Goal: Communication & Community: Ask a question

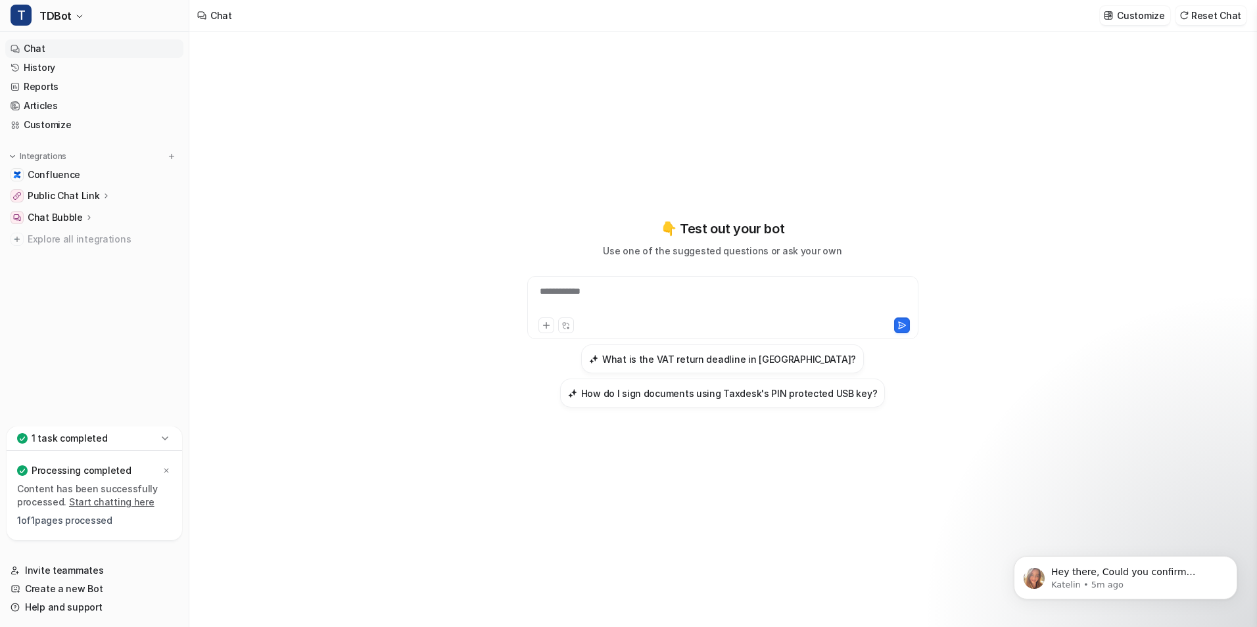
type textarea "**********"
click at [94, 176] on link "Confluence" at bounding box center [94, 175] width 178 height 18
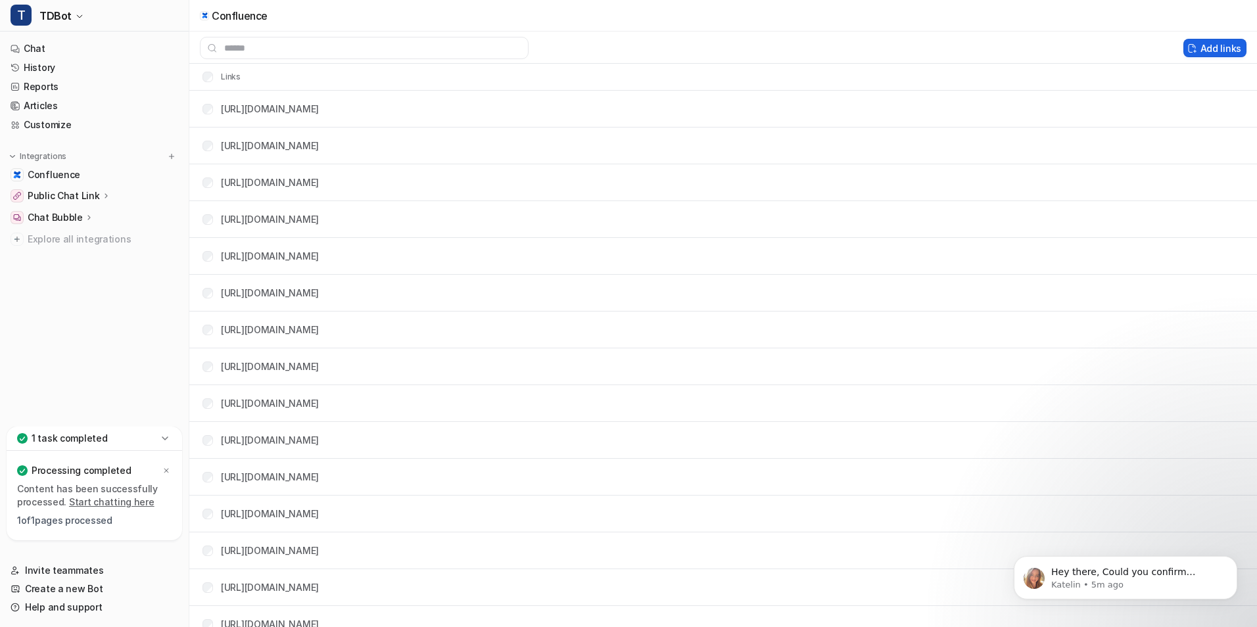
click at [1202, 42] on button "Add links" at bounding box center [1214, 48] width 63 height 18
drag, startPoint x: 1209, startPoint y: 51, endPoint x: 114, endPoint y: 53, distance: 1095.3
click at [1209, 51] on button "Add links" at bounding box center [1214, 48] width 63 height 18
click at [1108, 582] on p "Katelin • 5m ago" at bounding box center [1136, 585] width 170 height 12
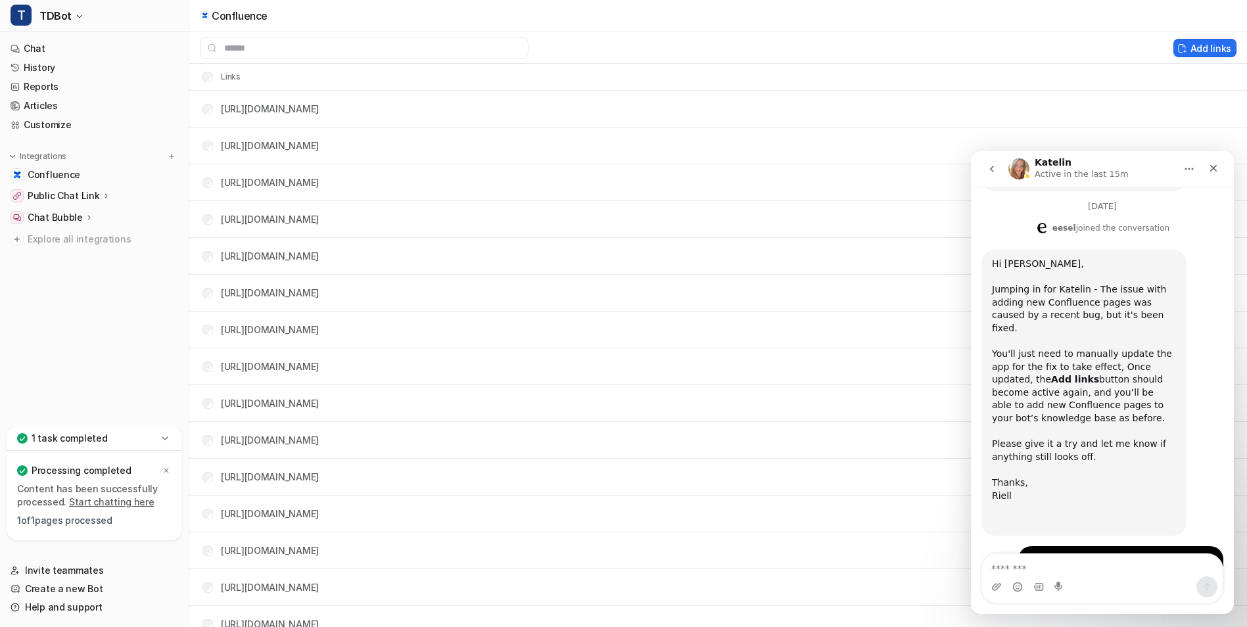
scroll to position [741, 0]
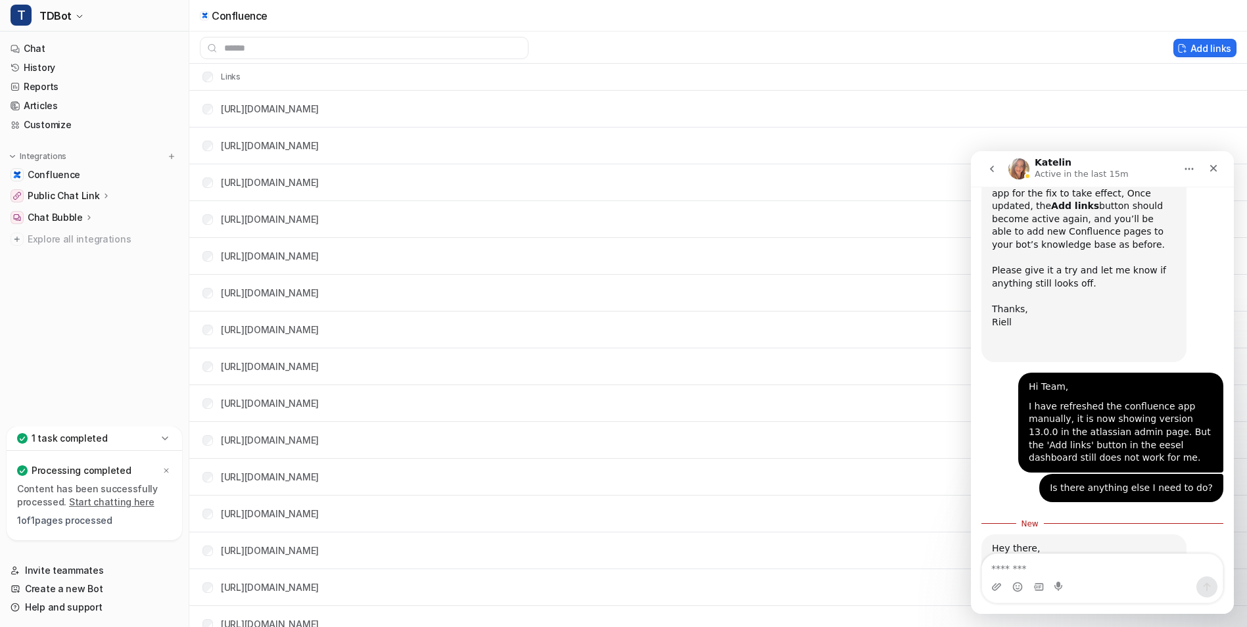
click at [1193, 168] on icon "Home" at bounding box center [1189, 169] width 11 height 11
click at [1188, 162] on button "Home" at bounding box center [1189, 168] width 25 height 25
click at [1211, 170] on icon "Close" at bounding box center [1213, 168] width 11 height 11
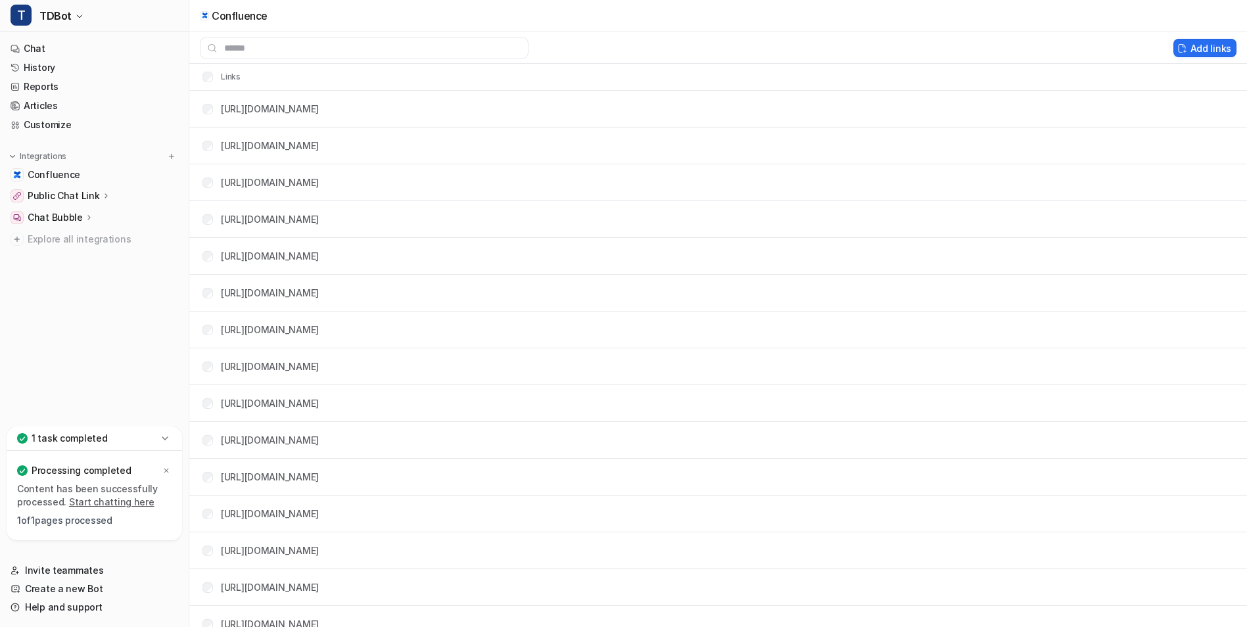
scroll to position [719, 0]
click at [1208, 45] on button "Add links" at bounding box center [1205, 48] width 63 height 18
click at [1207, 45] on button "Add links" at bounding box center [1205, 48] width 63 height 18
drag, startPoint x: 1207, startPoint y: 45, endPoint x: 1185, endPoint y: 47, distance: 22.4
click at [1206, 45] on button "Add links" at bounding box center [1205, 48] width 63 height 18
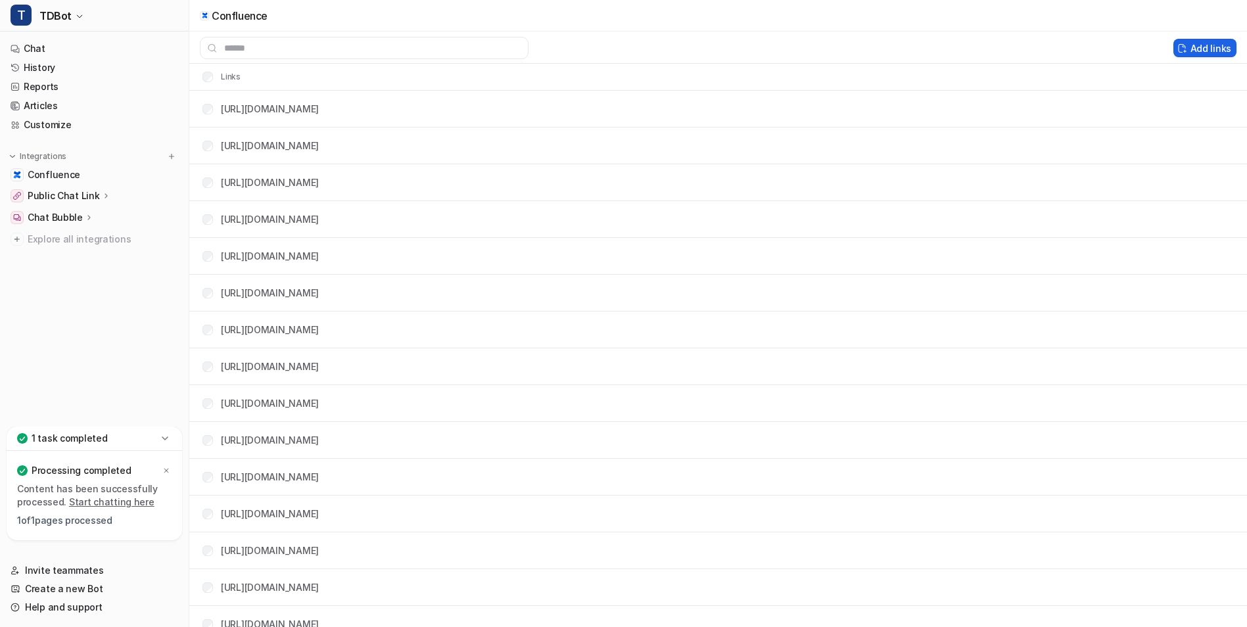
click at [1175, 51] on button "Add links" at bounding box center [1205, 48] width 63 height 18
click at [1203, 47] on button "Add links" at bounding box center [1205, 48] width 63 height 18
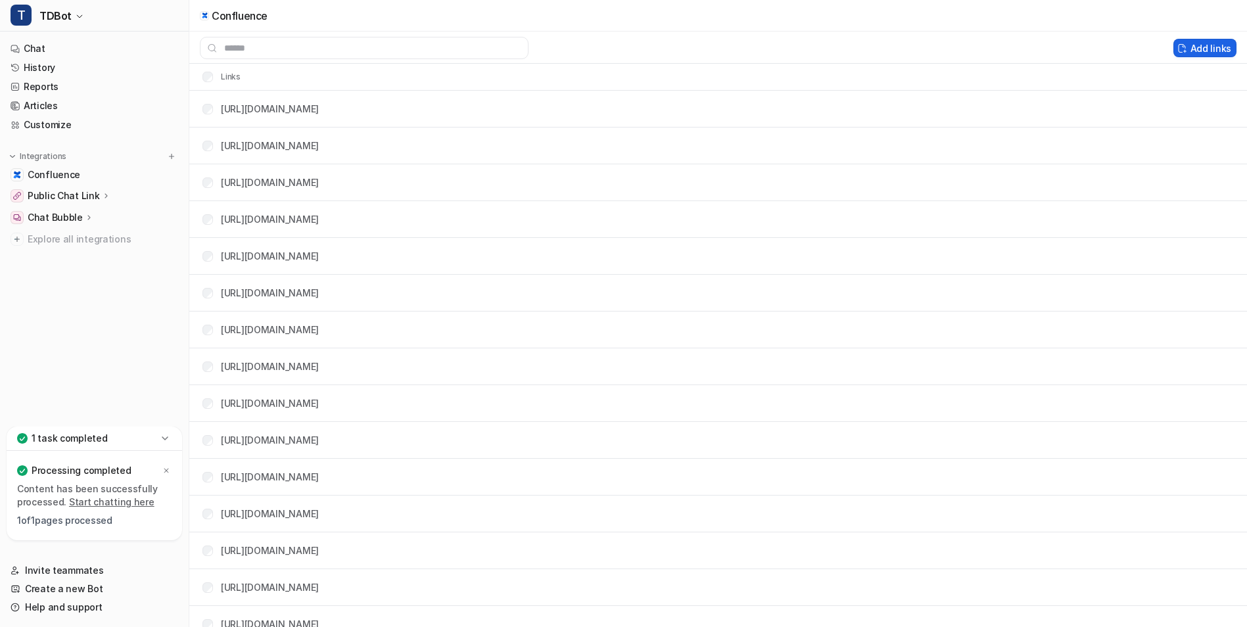
click at [1203, 47] on button "Add links" at bounding box center [1205, 48] width 63 height 18
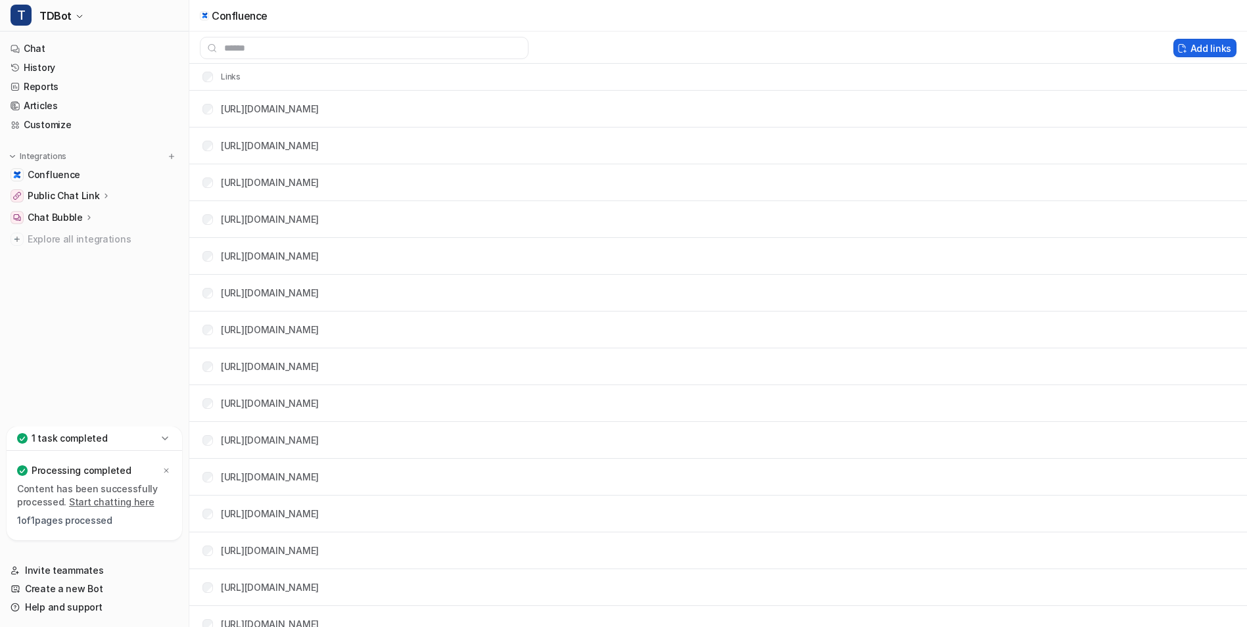
click at [1203, 47] on button "Add links" at bounding box center [1205, 48] width 63 height 18
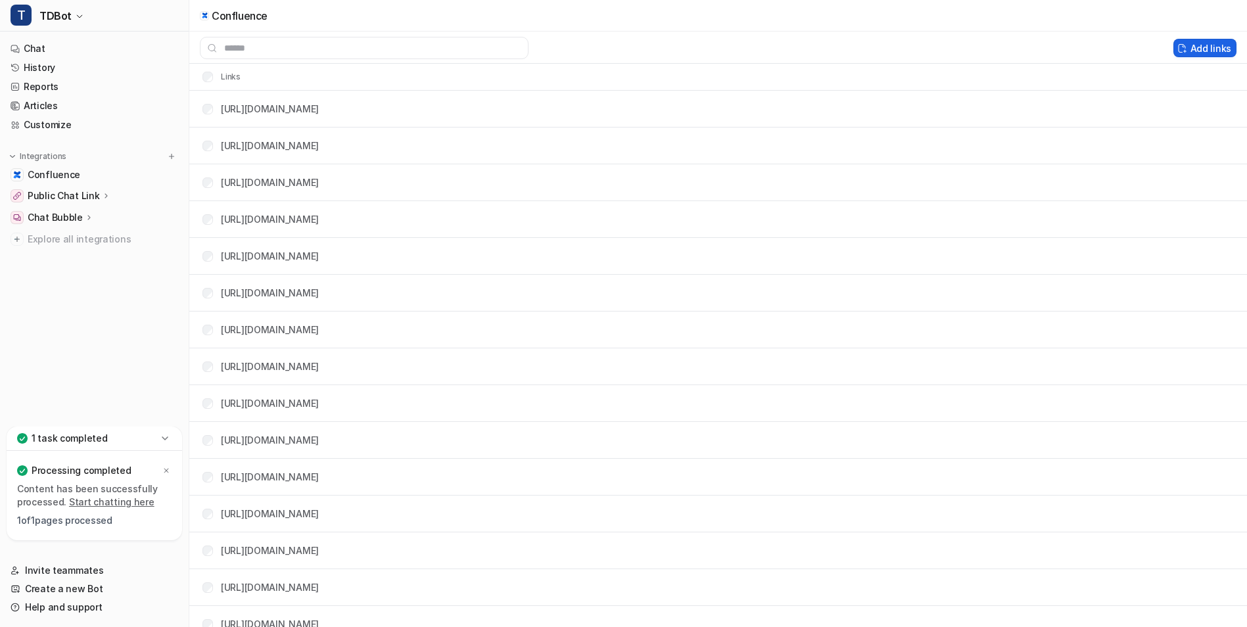
click at [1203, 47] on button "Add links" at bounding box center [1205, 48] width 63 height 18
click at [108, 171] on link "Confluence" at bounding box center [94, 175] width 178 height 18
click at [81, 608] on link "Help and support" at bounding box center [94, 607] width 178 height 18
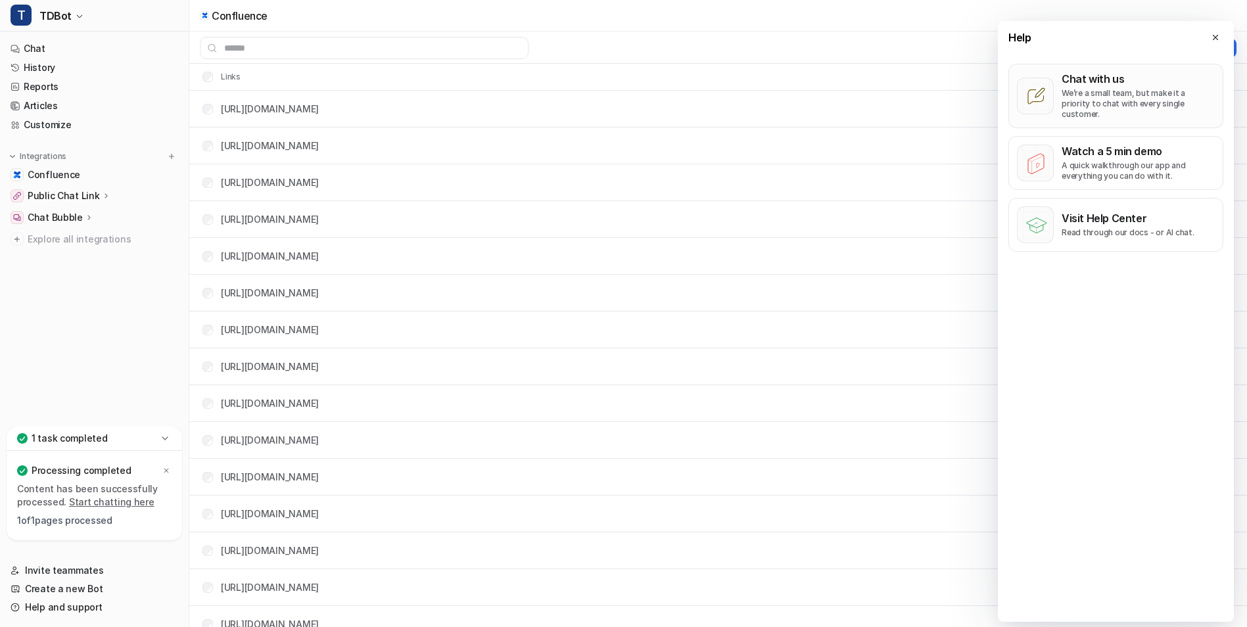
click at [1107, 91] on p "We’re a small team, but make it a priority to chat with every single customer." at bounding box center [1138, 104] width 153 height 32
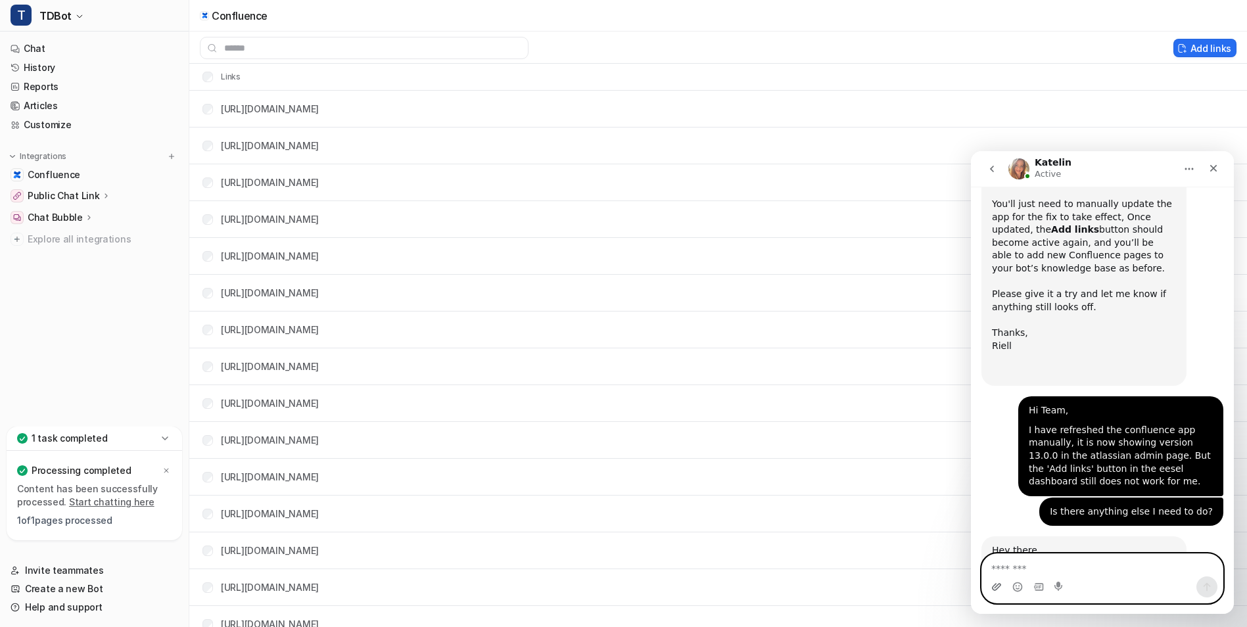
click at [996, 589] on icon "Upload attachment" at bounding box center [996, 587] width 11 height 11
click at [1034, 563] on textarea "Message…" at bounding box center [1102, 565] width 241 height 22
click at [1026, 568] on textarea "Message…" at bounding box center [1102, 565] width 241 height 22
type textarea "***"
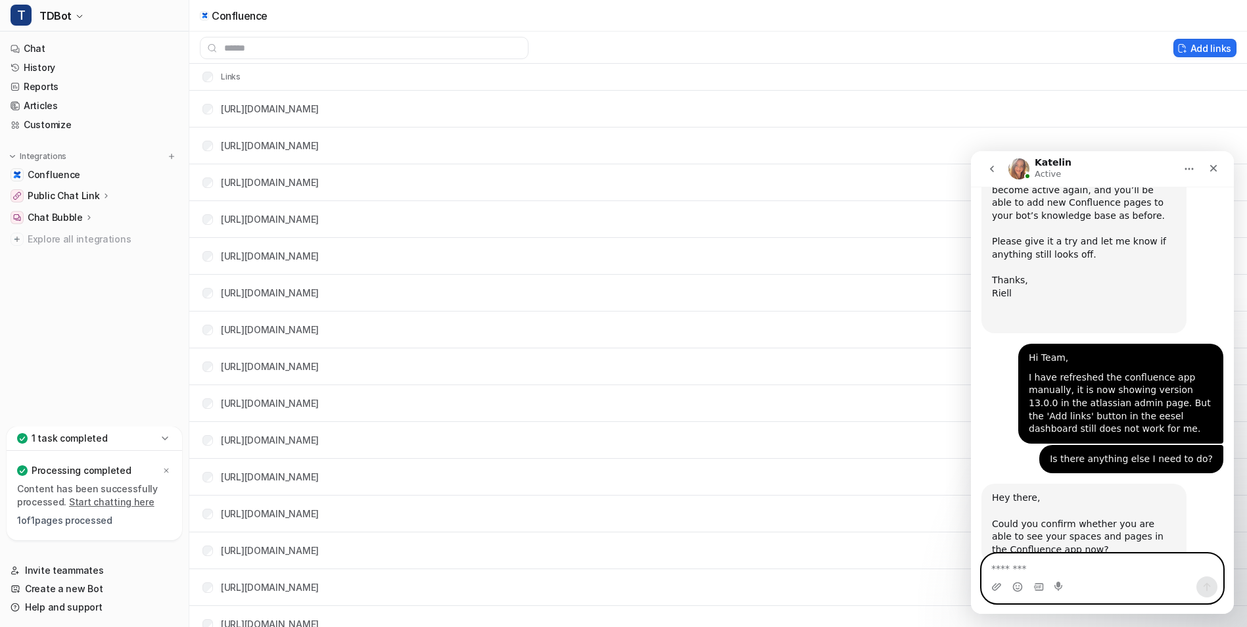
scroll to position [759, 0]
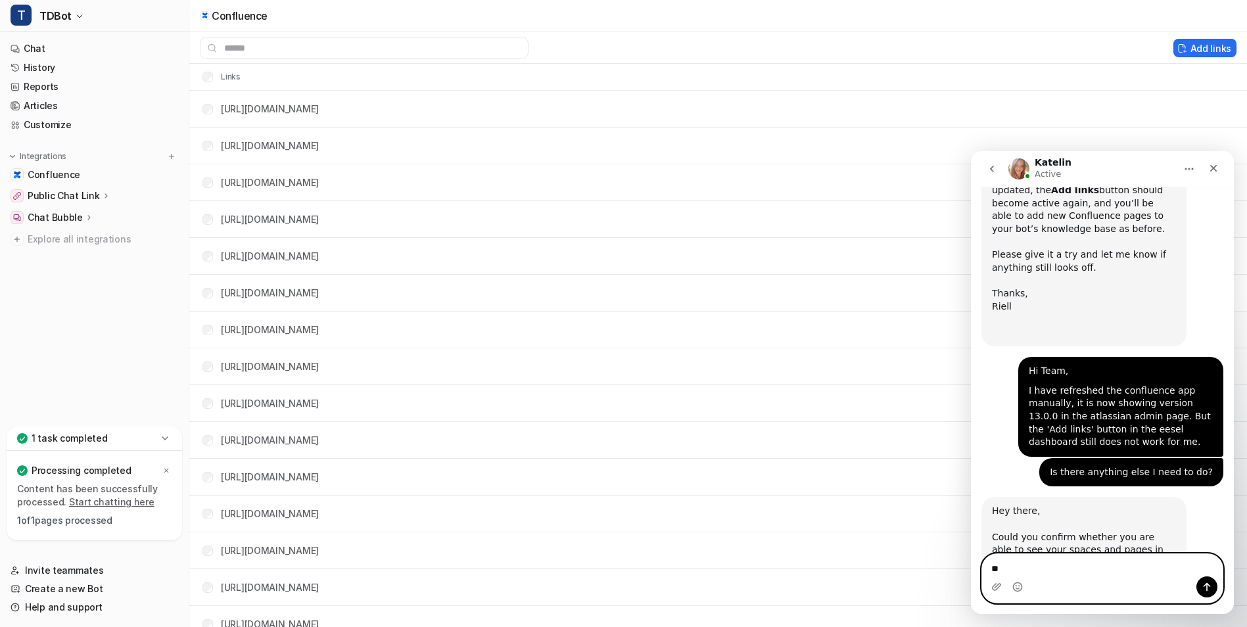
type textarea "*"
type textarea "**********"
click at [993, 588] on icon "Upload attachment" at bounding box center [996, 586] width 9 height 7
click at [1115, 571] on textarea "**********" at bounding box center [1102, 565] width 241 height 22
drag, startPoint x: 1201, startPoint y: 588, endPoint x: 1195, endPoint y: 583, distance: 8.4
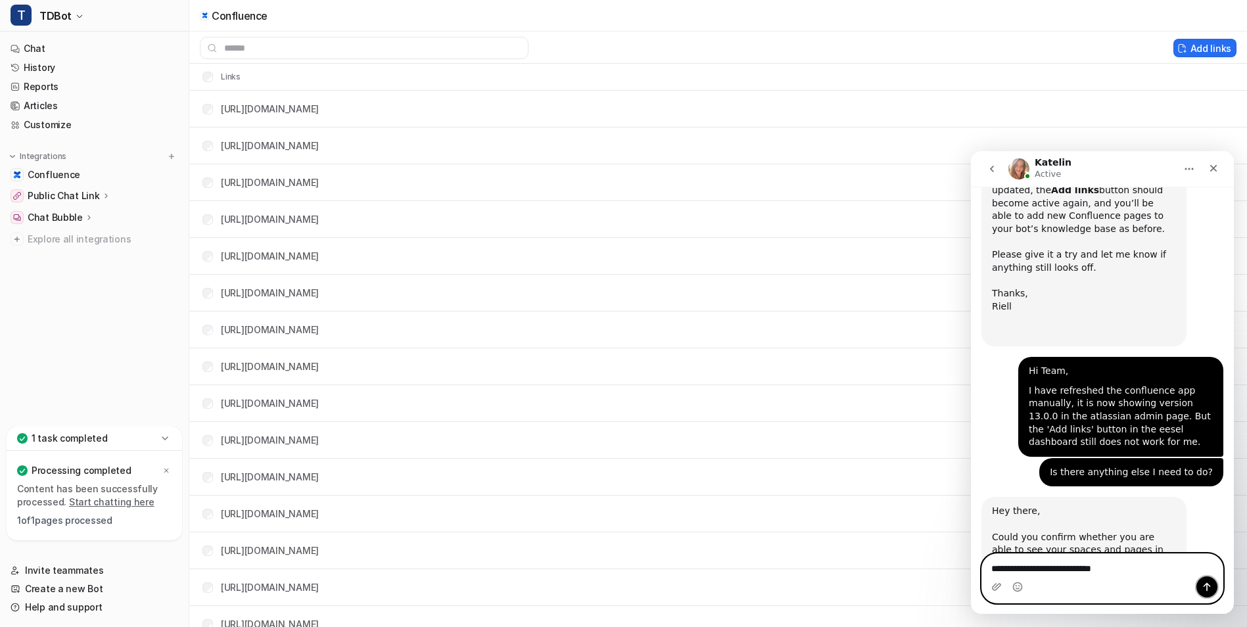
click at [1199, 586] on button "Send a message…" at bounding box center [1207, 587] width 21 height 21
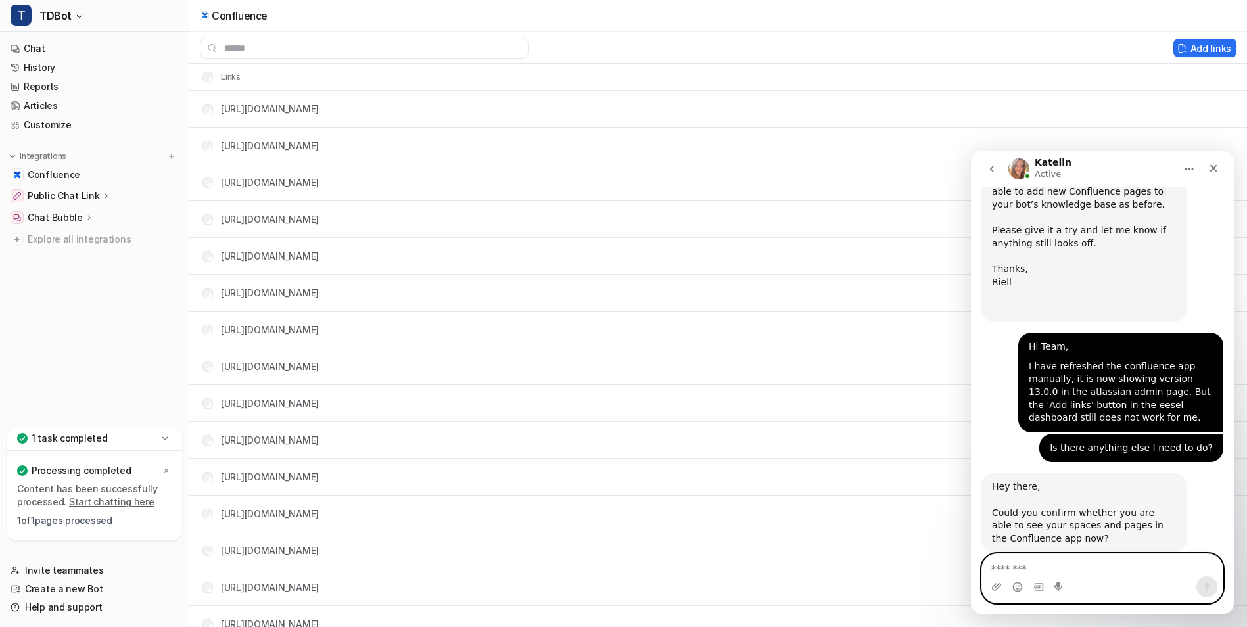
scroll to position [788, 0]
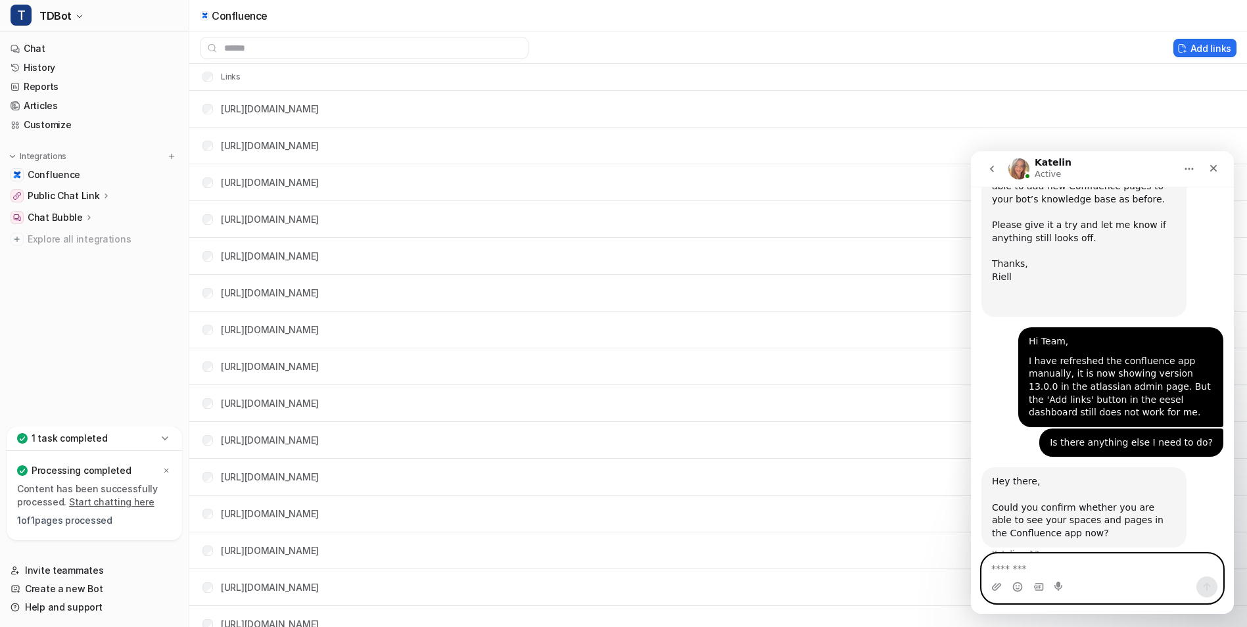
click at [1053, 567] on textarea "Message…" at bounding box center [1102, 565] width 241 height 22
type textarea "**********"
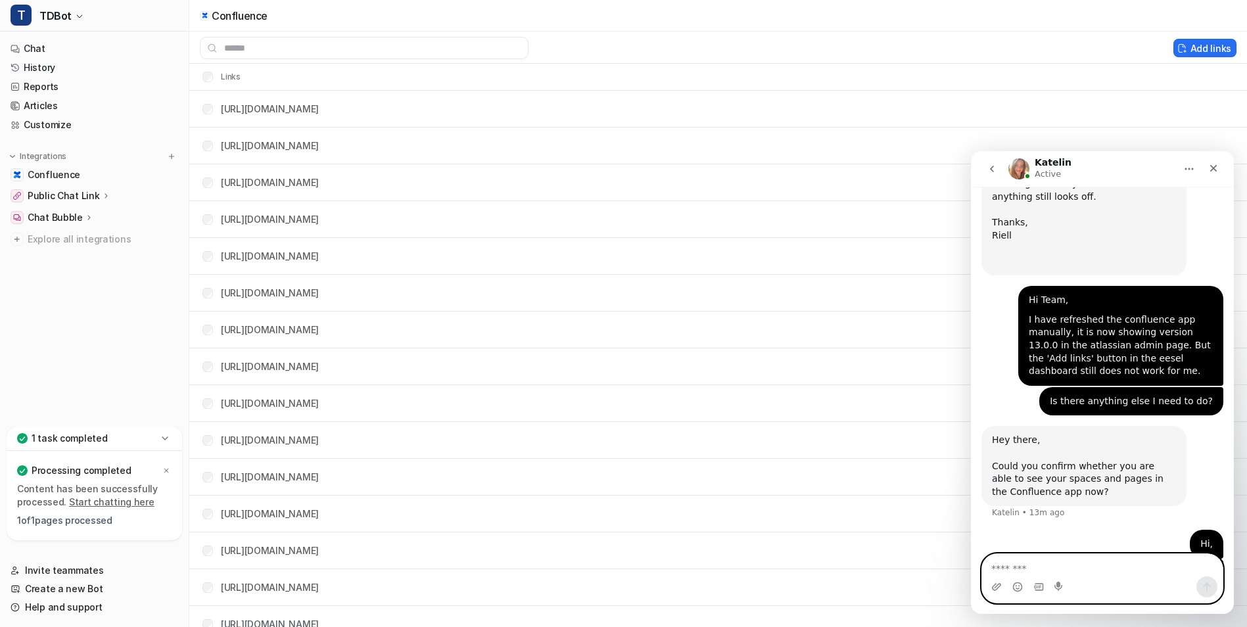
scroll to position [832, 0]
click at [999, 590] on icon "Upload attachment" at bounding box center [996, 587] width 11 height 11
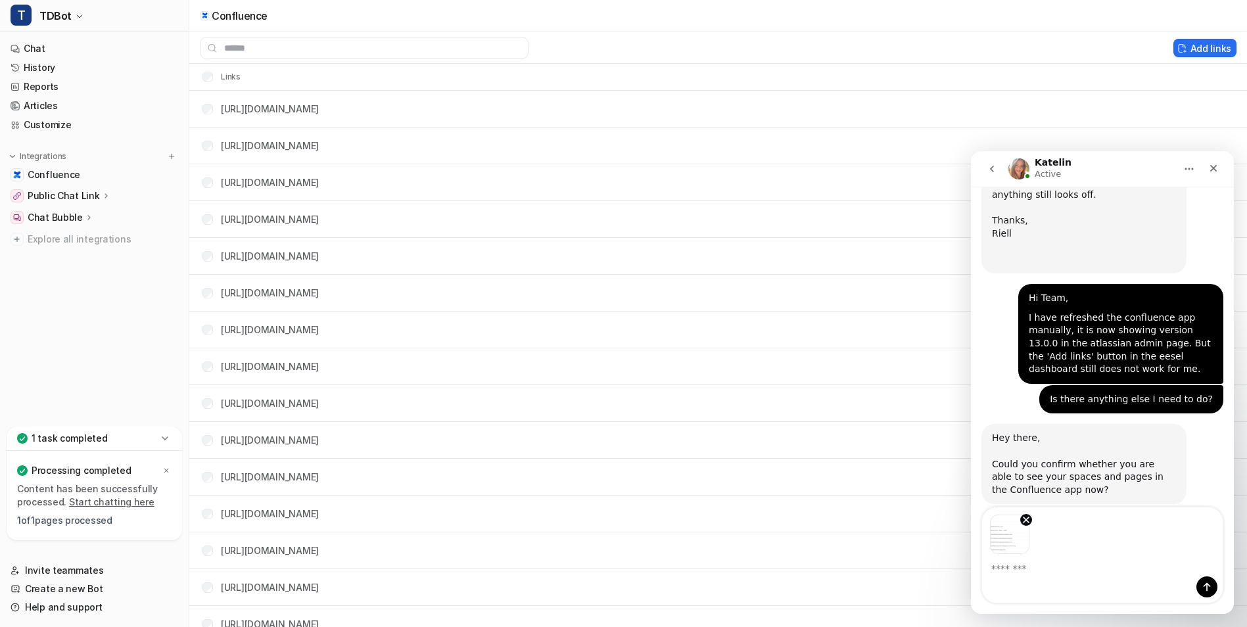
scroll to position [878, 0]
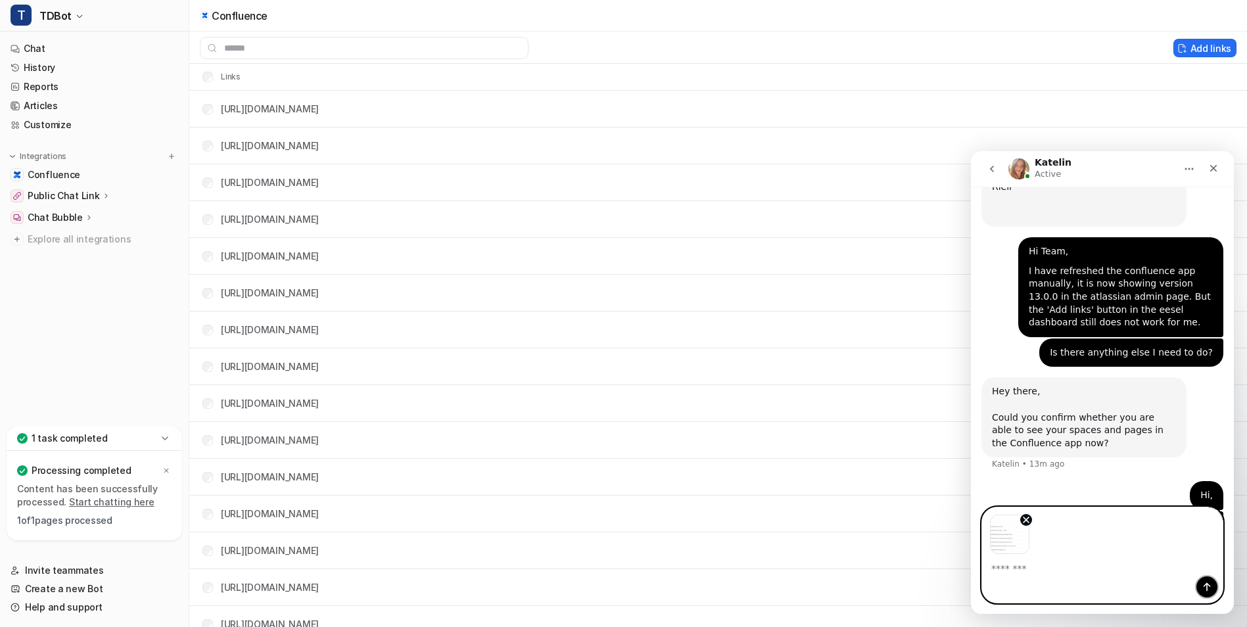
drag, startPoint x: 1206, startPoint y: 589, endPoint x: 1179, endPoint y: 589, distance: 27.0
click at [1206, 589] on icon "Send a message…" at bounding box center [1207, 587] width 11 height 11
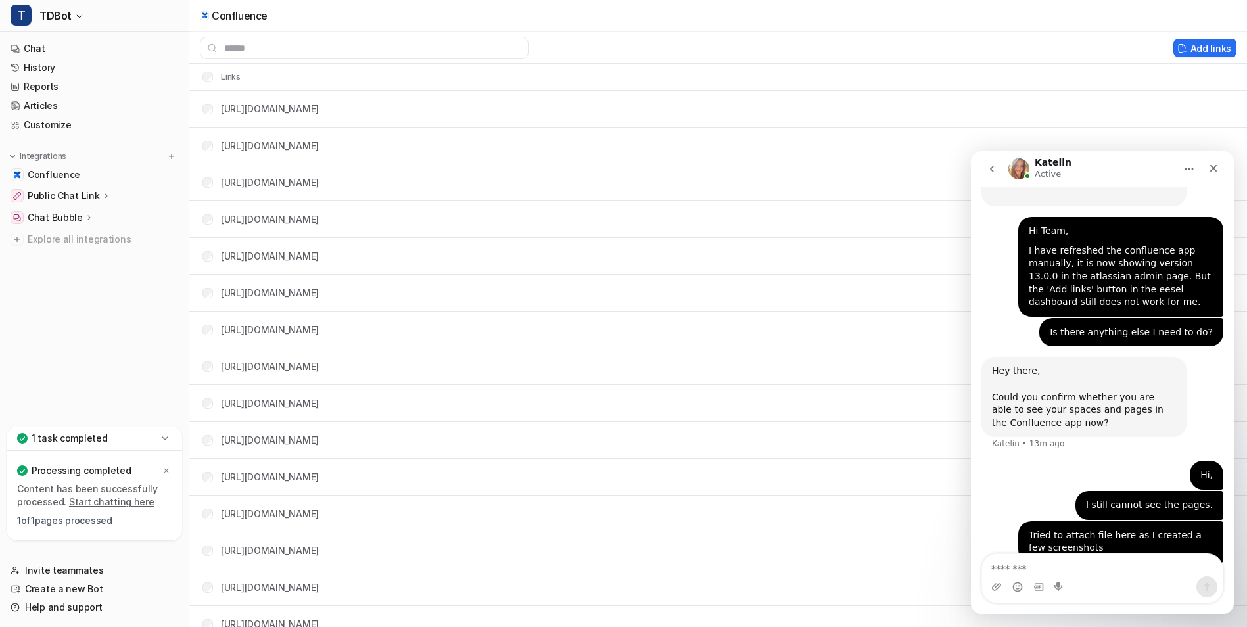
scroll to position [899, 0]
click at [999, 586] on icon "Upload attachment" at bounding box center [996, 587] width 11 height 11
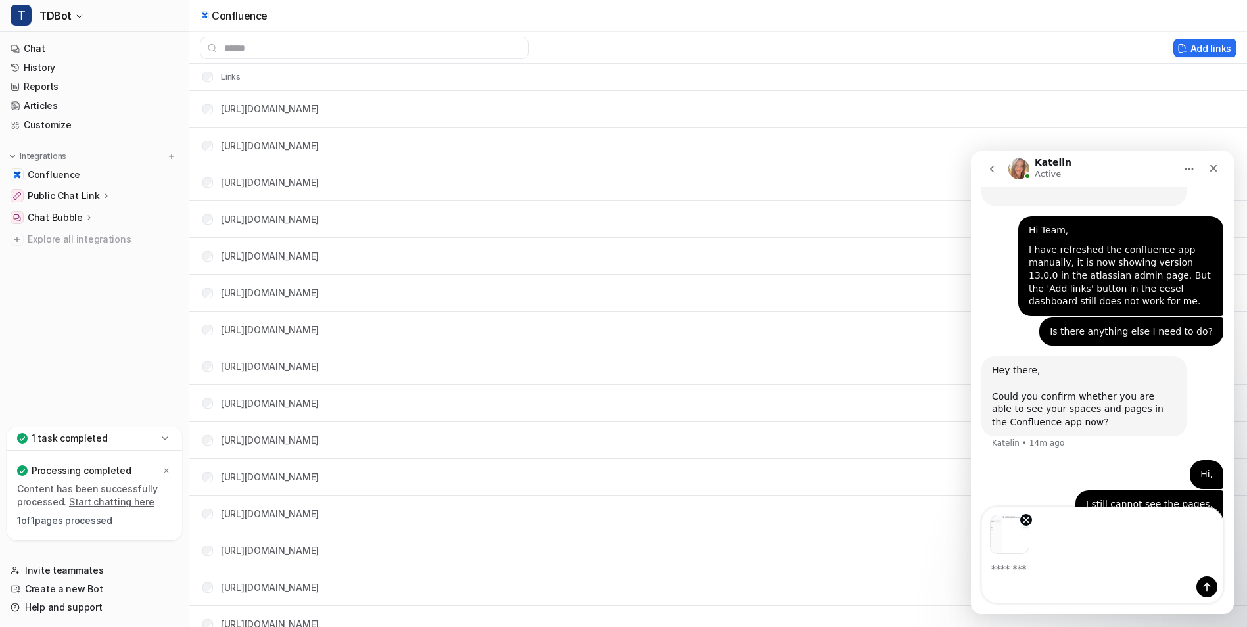
scroll to position [946, 0]
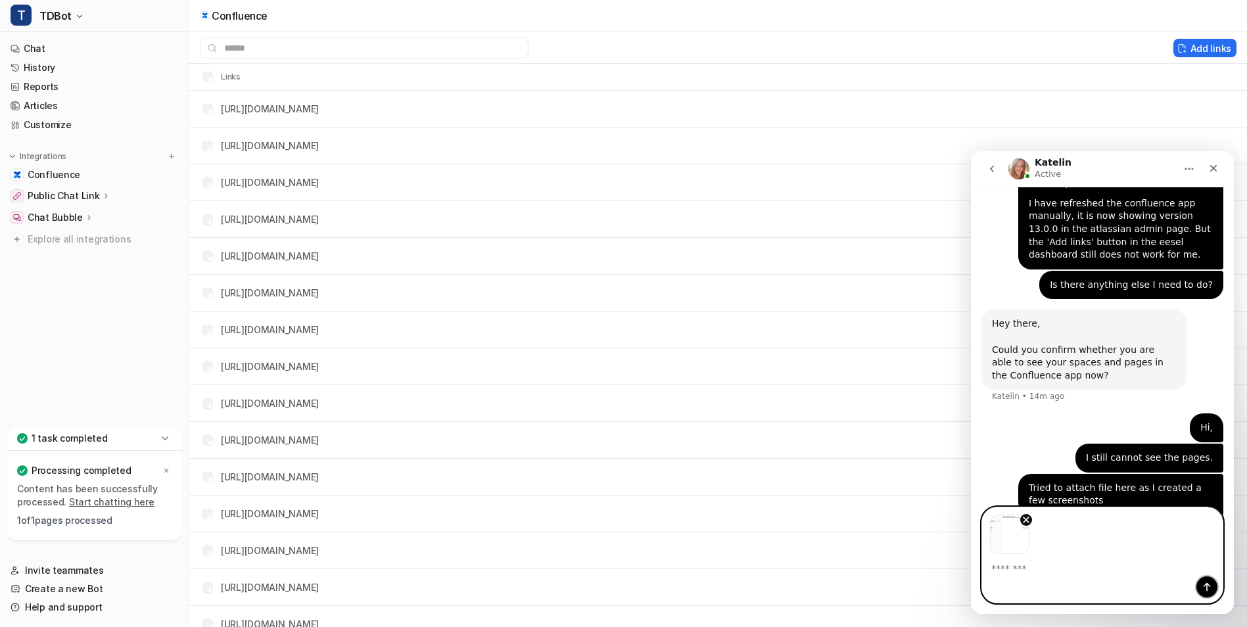
click at [1208, 586] on icon "Send a message…" at bounding box center [1207, 587] width 11 height 11
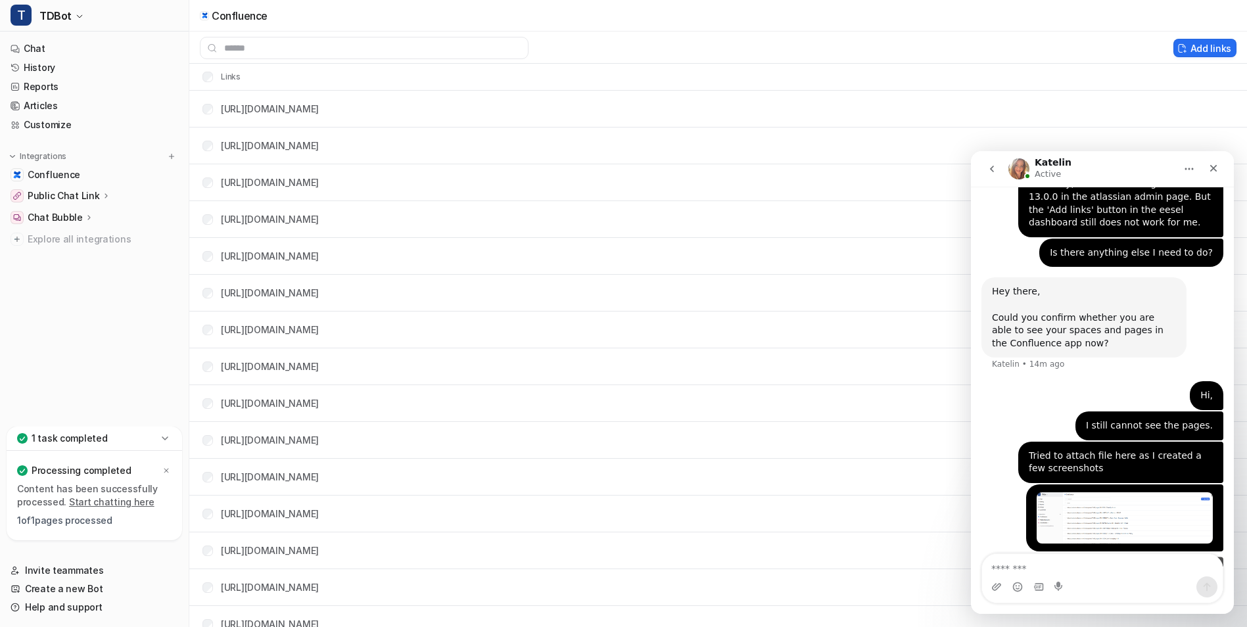
scroll to position [980, 0]
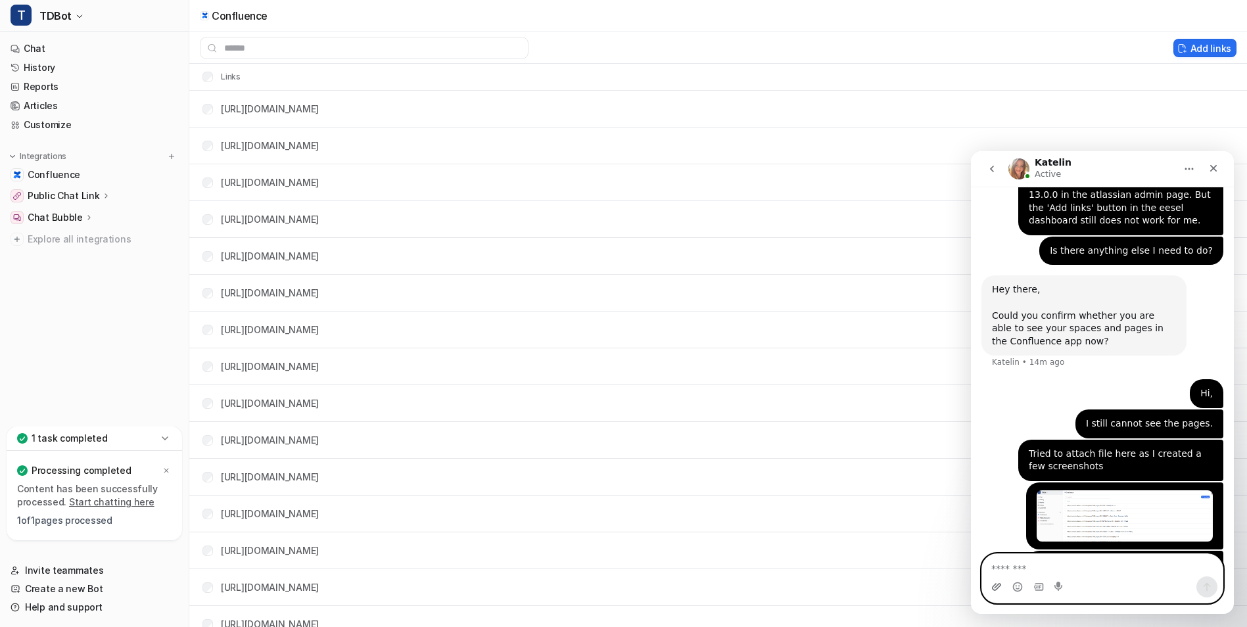
click at [998, 584] on icon "Upload attachment" at bounding box center [996, 587] width 11 height 11
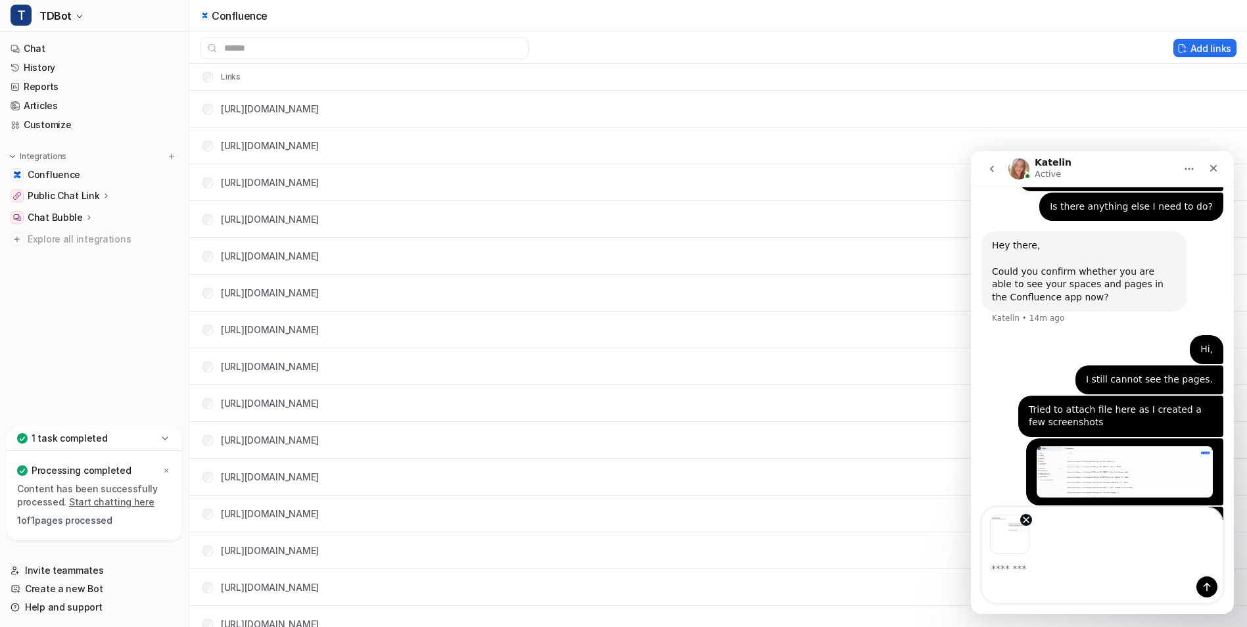
scroll to position [1027, 0]
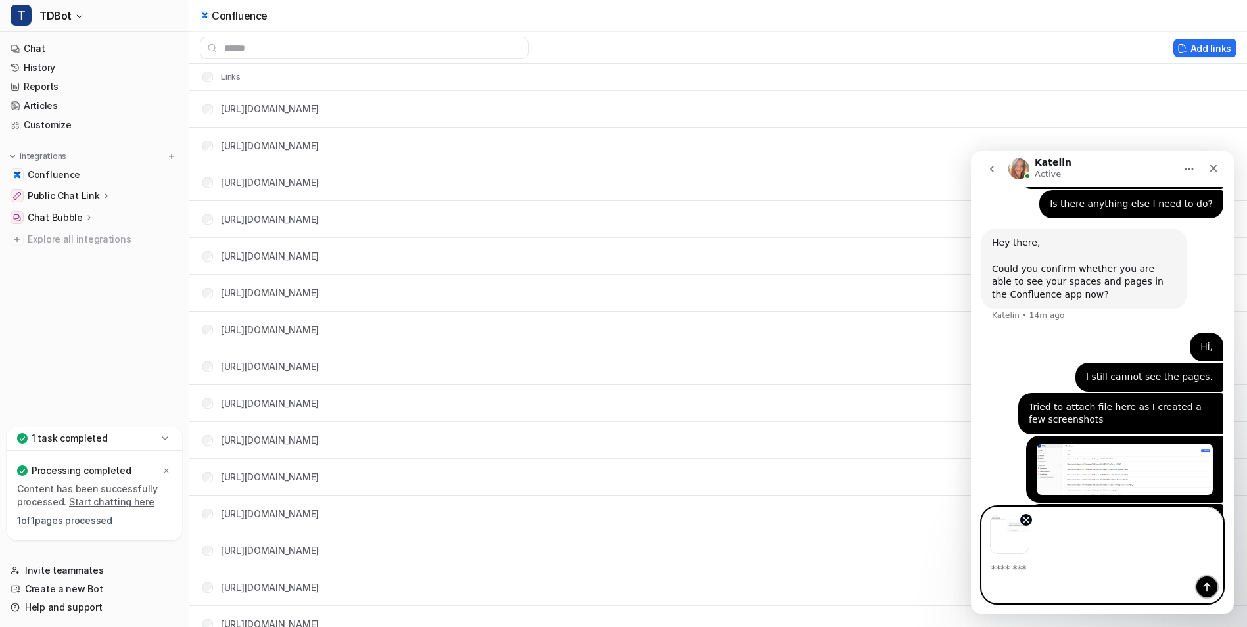
click at [1207, 588] on icon "Send a message…" at bounding box center [1207, 587] width 7 height 9
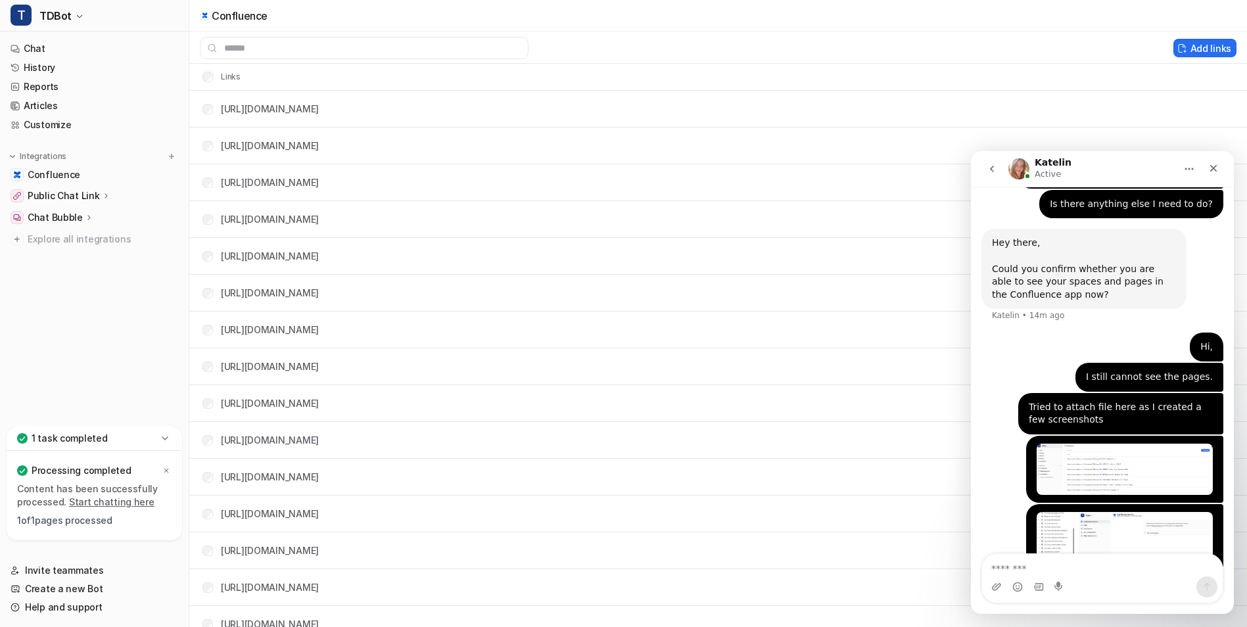
scroll to position [1070, 0]
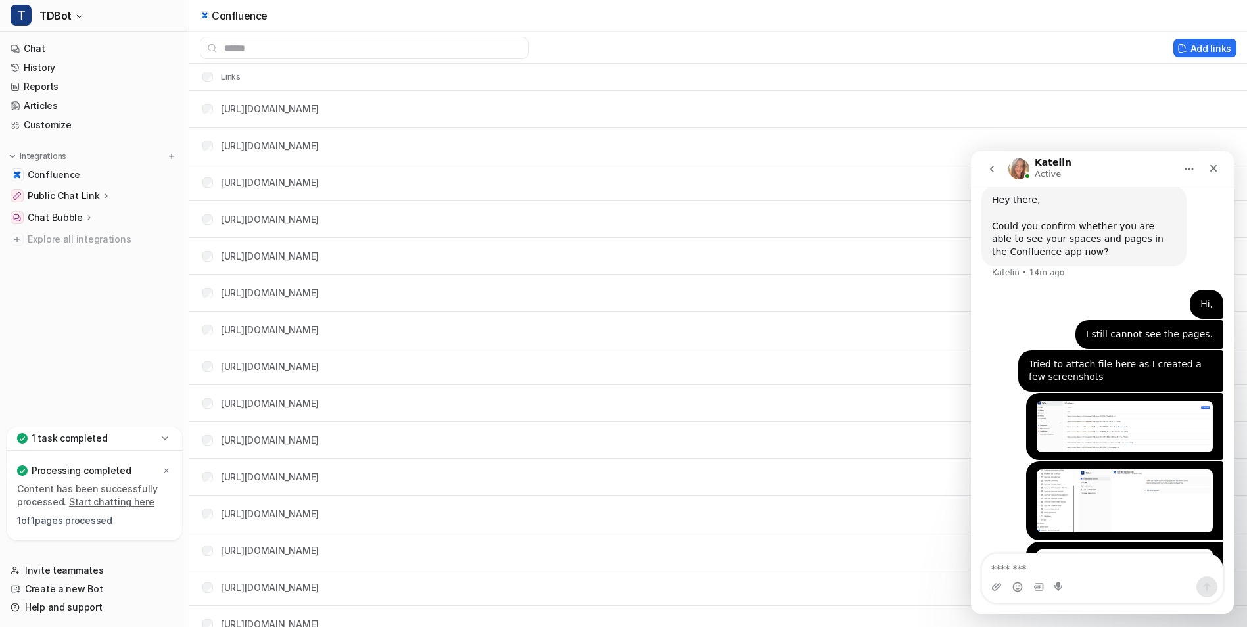
click at [1034, 567] on textarea "Message…" at bounding box center [1102, 565] width 241 height 22
click at [1193, 164] on icon "Home" at bounding box center [1189, 169] width 11 height 11
click at [1174, 105] on tr "[URL][DOMAIN_NAME]" at bounding box center [718, 109] width 1058 height 37
click at [1210, 168] on icon "Close" at bounding box center [1213, 168] width 11 height 11
